Goal: Task Accomplishment & Management: Use online tool/utility

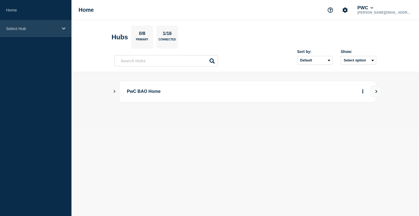
click at [22, 23] on div "Select Hub" at bounding box center [35, 28] width 71 height 17
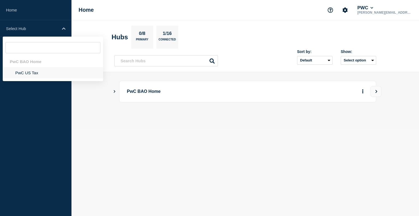
click at [31, 74] on li "PwC US Tax" at bounding box center [53, 72] width 100 height 11
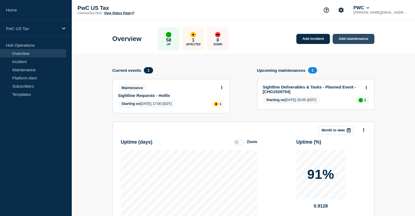
click at [345, 42] on link "Add maintenance" at bounding box center [353, 39] width 41 height 10
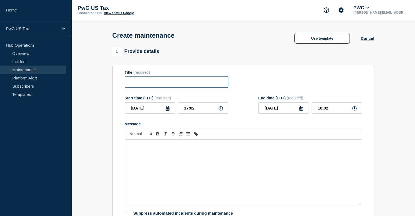
click at [140, 84] on input "Title" at bounding box center [177, 81] width 104 height 11
type input "tax docs"
click at [313, 34] on button "Use template" at bounding box center [321, 38] width 55 height 11
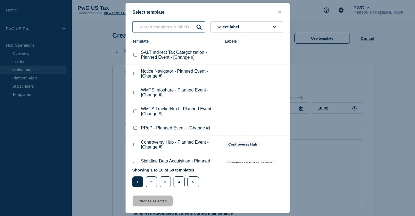
click at [133, 94] on div "Select label Template Labels SALT Indirect Tax Categorization - Planned Event -…" at bounding box center [208, 104] width 164 height 166
click at [141, 25] on input "text" at bounding box center [168, 26] width 73 height 11
type input "tax docs"
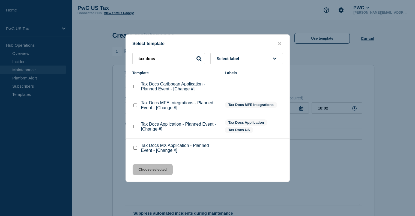
click at [134, 126] on checkbox"] "Tax Docs Application - Planned Event - [Change #] checkbox" at bounding box center [135, 127] width 4 height 4
checkbox checkbox"] "true"
click at [149, 169] on button "Choose selected" at bounding box center [153, 169] width 40 height 11
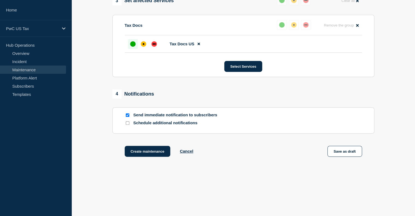
scroll to position [286, 0]
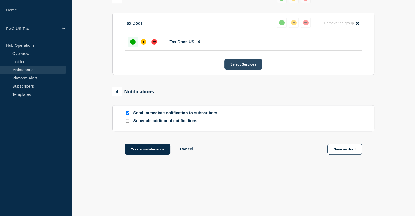
click at [245, 68] on button "Select Services" at bounding box center [243, 64] width 38 height 11
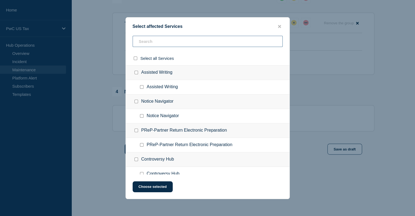
click at [147, 42] on input "text" at bounding box center [208, 41] width 150 height 11
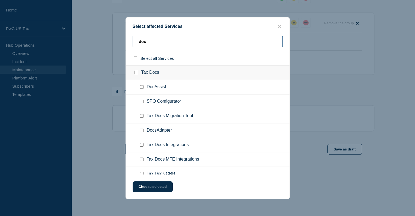
type input "doc"
